Goal: Transaction & Acquisition: Purchase product/service

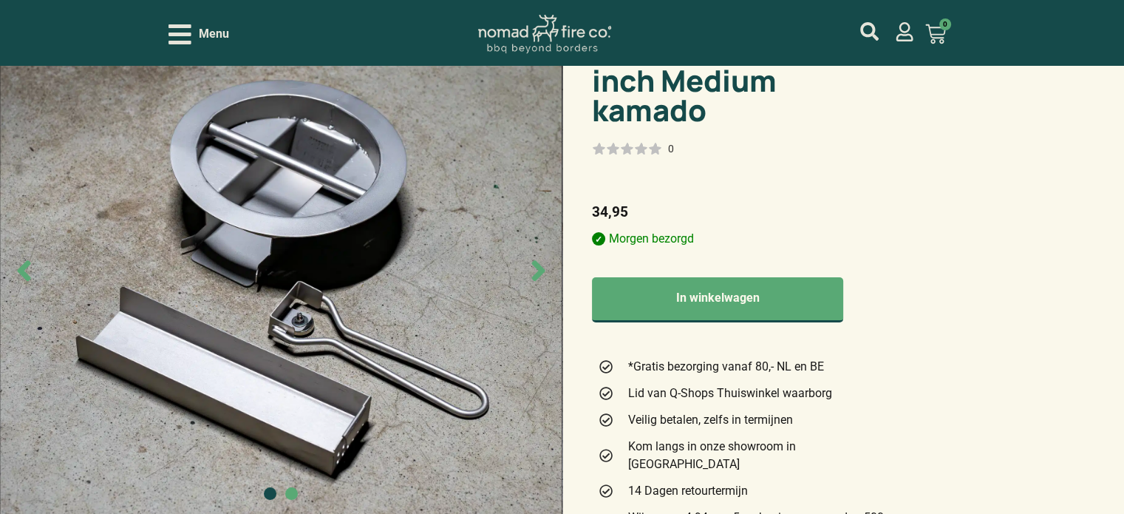
scroll to position [74, 0]
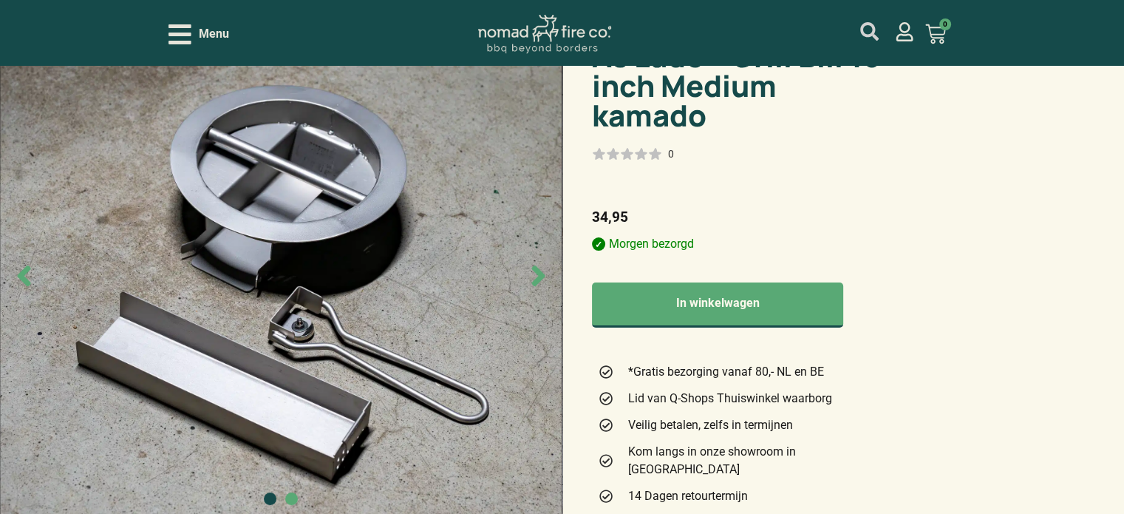
click at [868, 33] on icon "mijn account" at bounding box center [870, 31] width 18 height 18
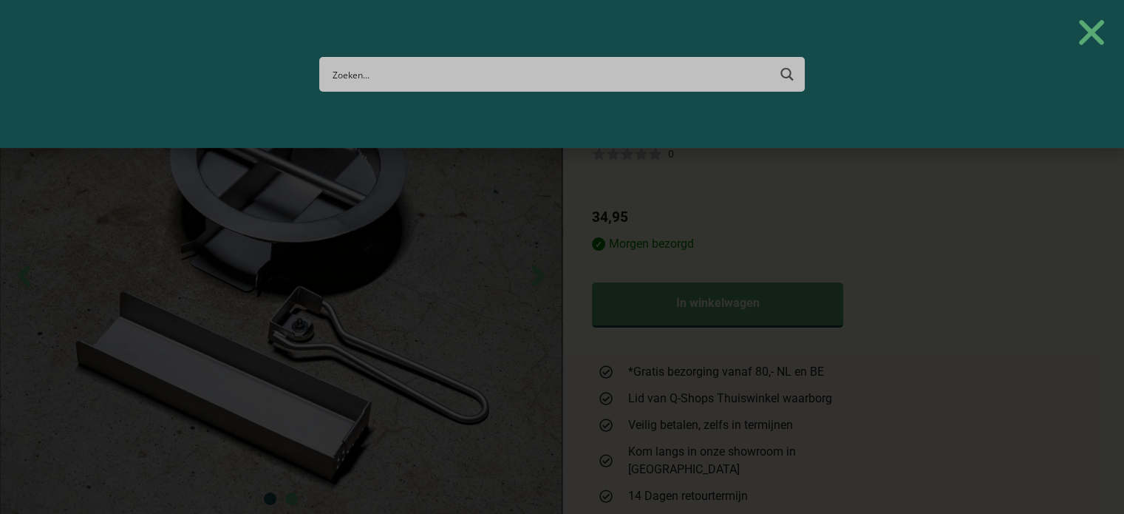
click at [532, 78] on input "Search input" at bounding box center [549, 74] width 435 height 27
type input "basket"
type input "basketbal"
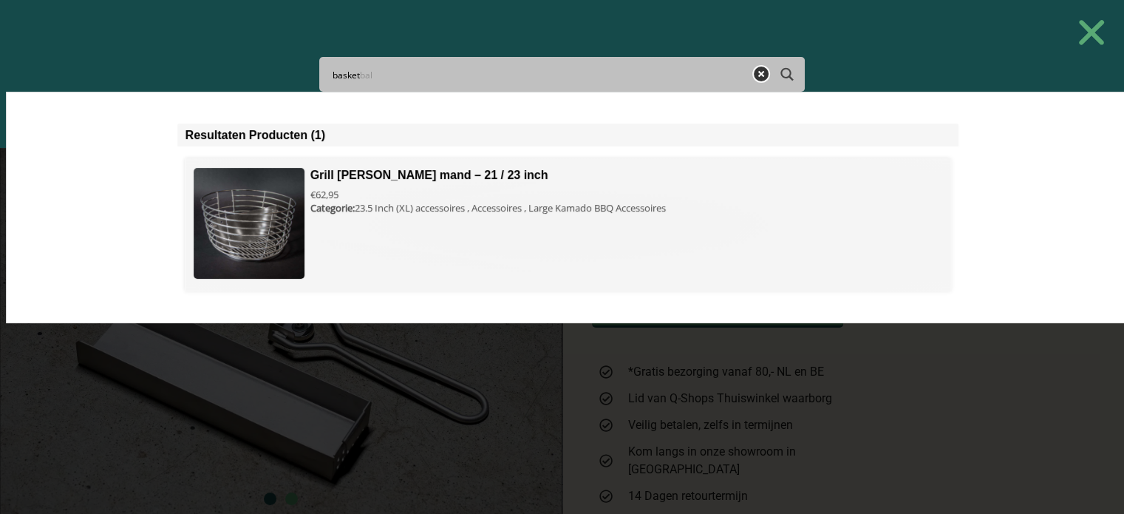
click at [384, 174] on span at bounding box center [569, 224] width 766 height 133
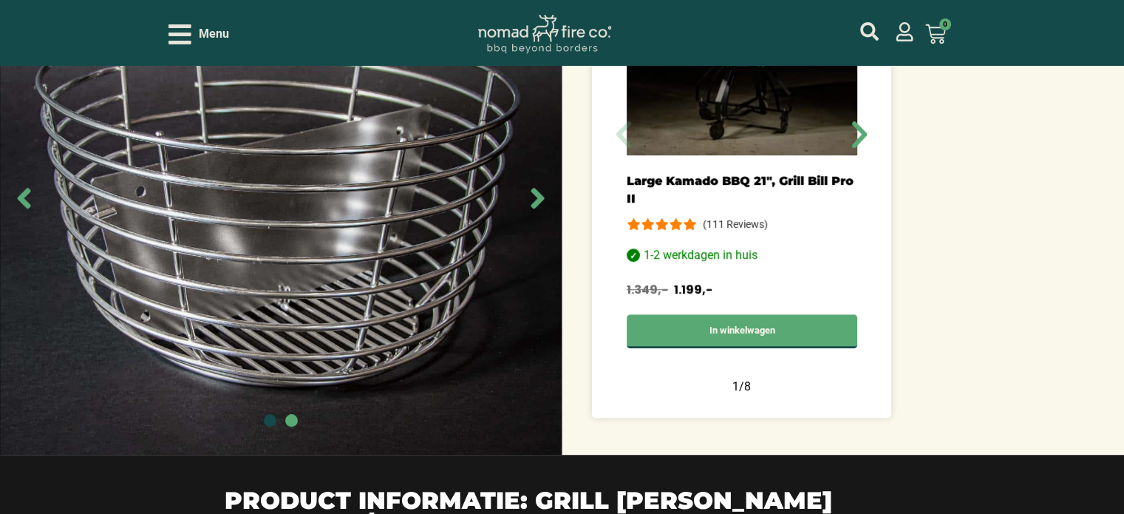
scroll to position [1035, 0]
